Goal: Find specific page/section: Find specific page/section

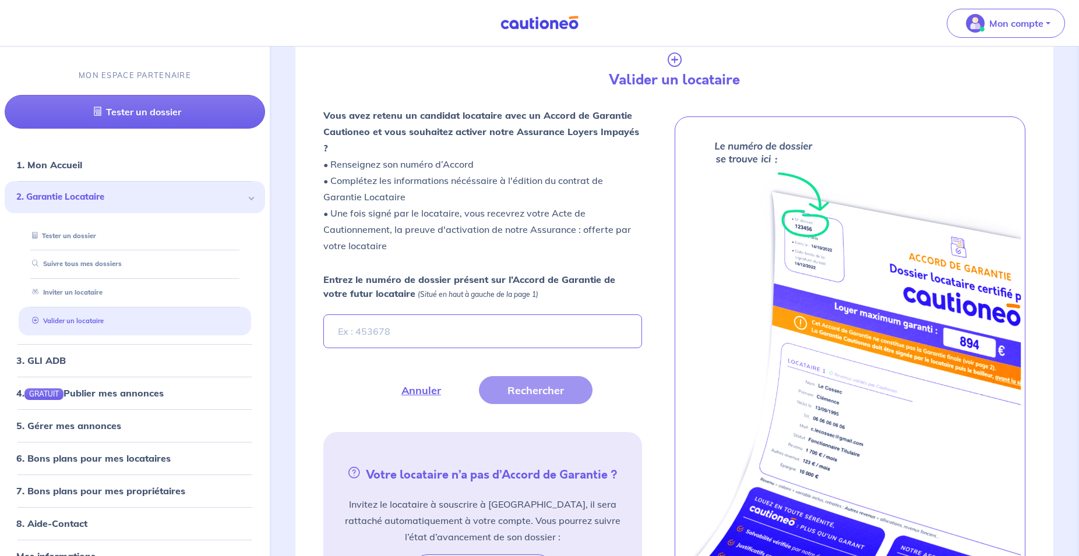
scroll to position [276, 0]
click at [80, 165] on link "1. Mon Accueil" at bounding box center [48, 165] width 64 height 12
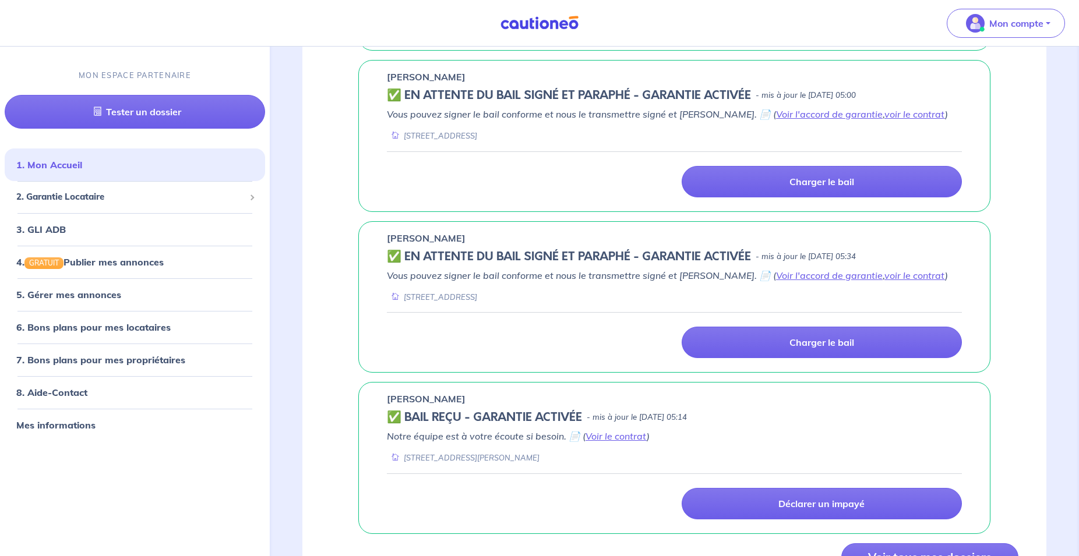
scroll to position [895, 0]
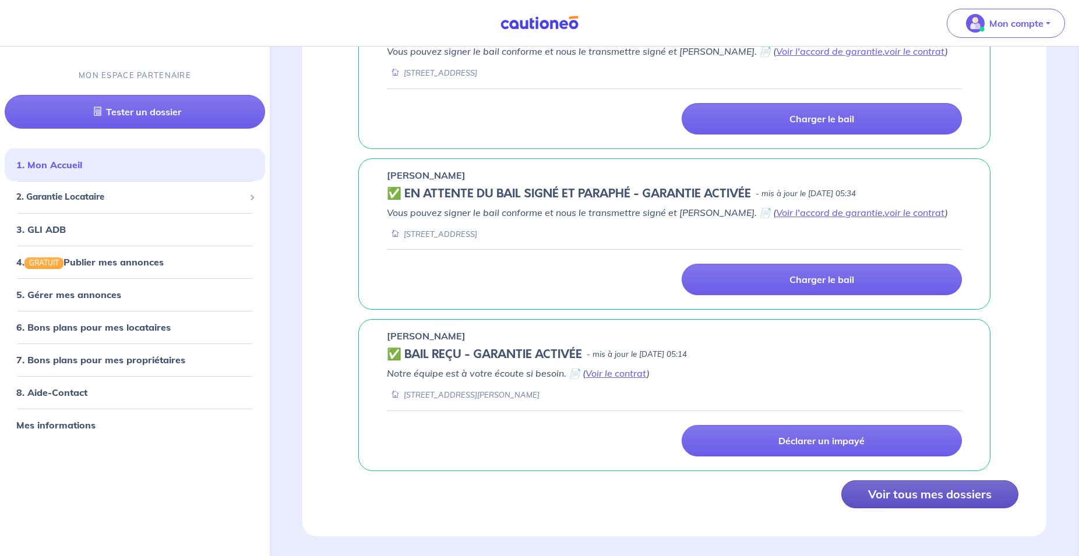
click at [928, 480] on button "Voir tous mes dossiers" at bounding box center [929, 494] width 177 height 28
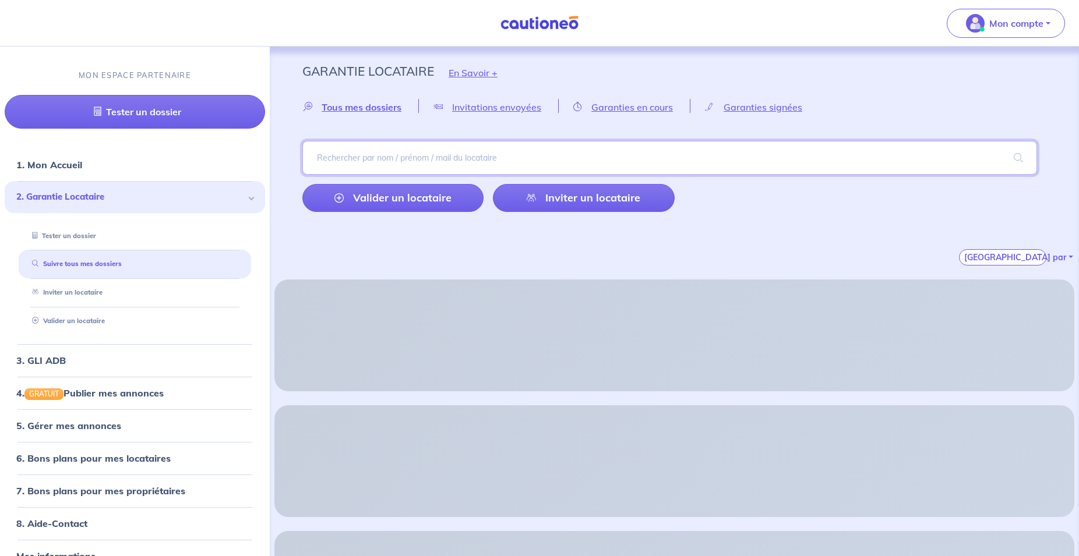
click at [465, 159] on input "search" at bounding box center [669, 158] width 734 height 34
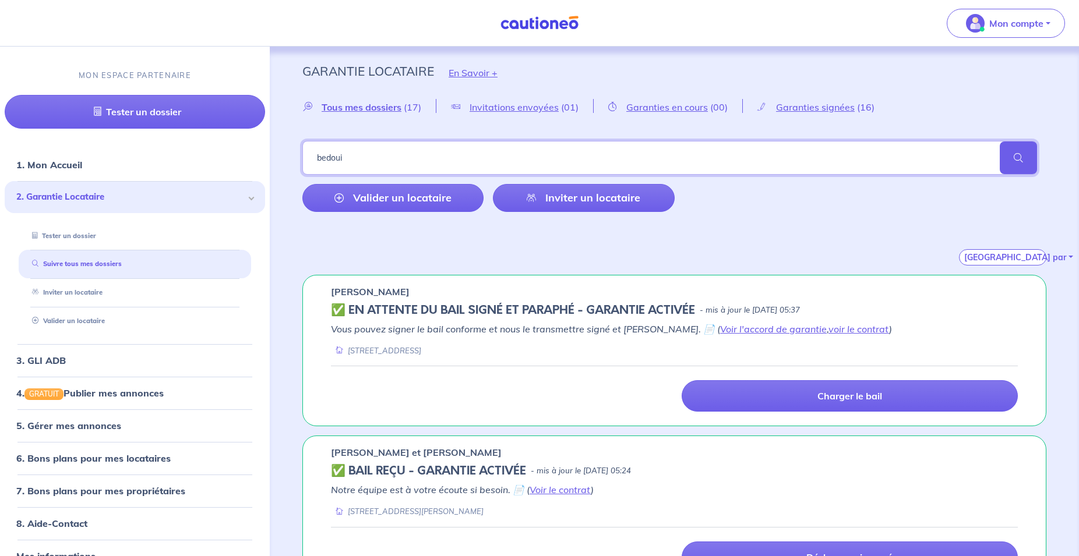
type input "bedoui"
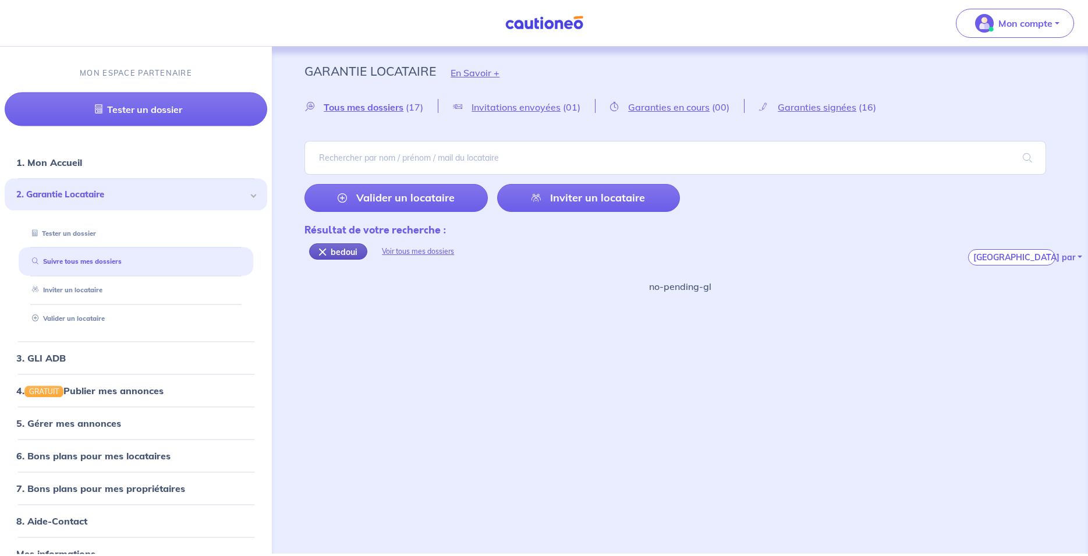
click at [342, 255] on div "bedoui" at bounding box center [338, 251] width 58 height 16
